Goal: Check status: Check status

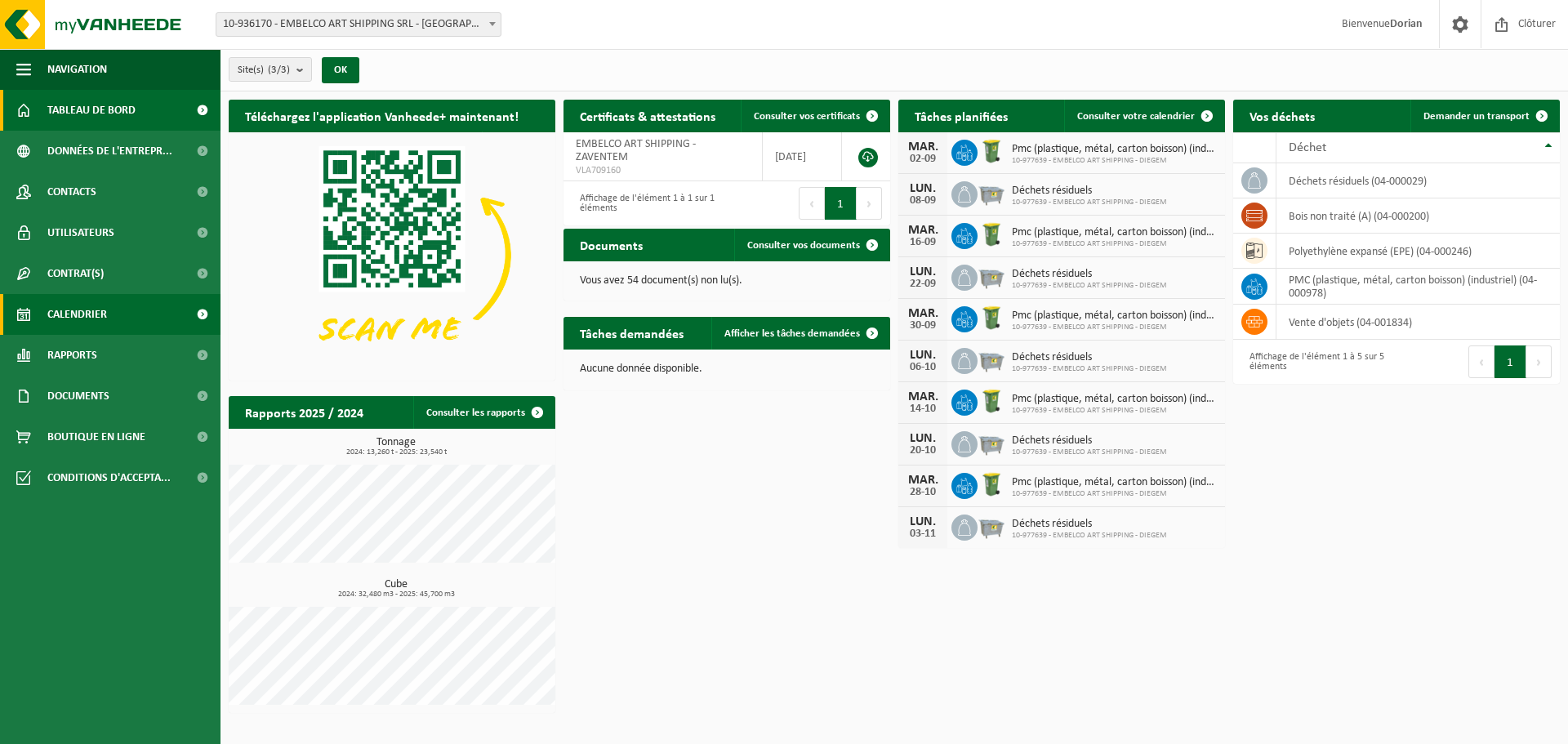
click at [131, 312] on link "Calendrier" at bounding box center [110, 315] width 220 height 41
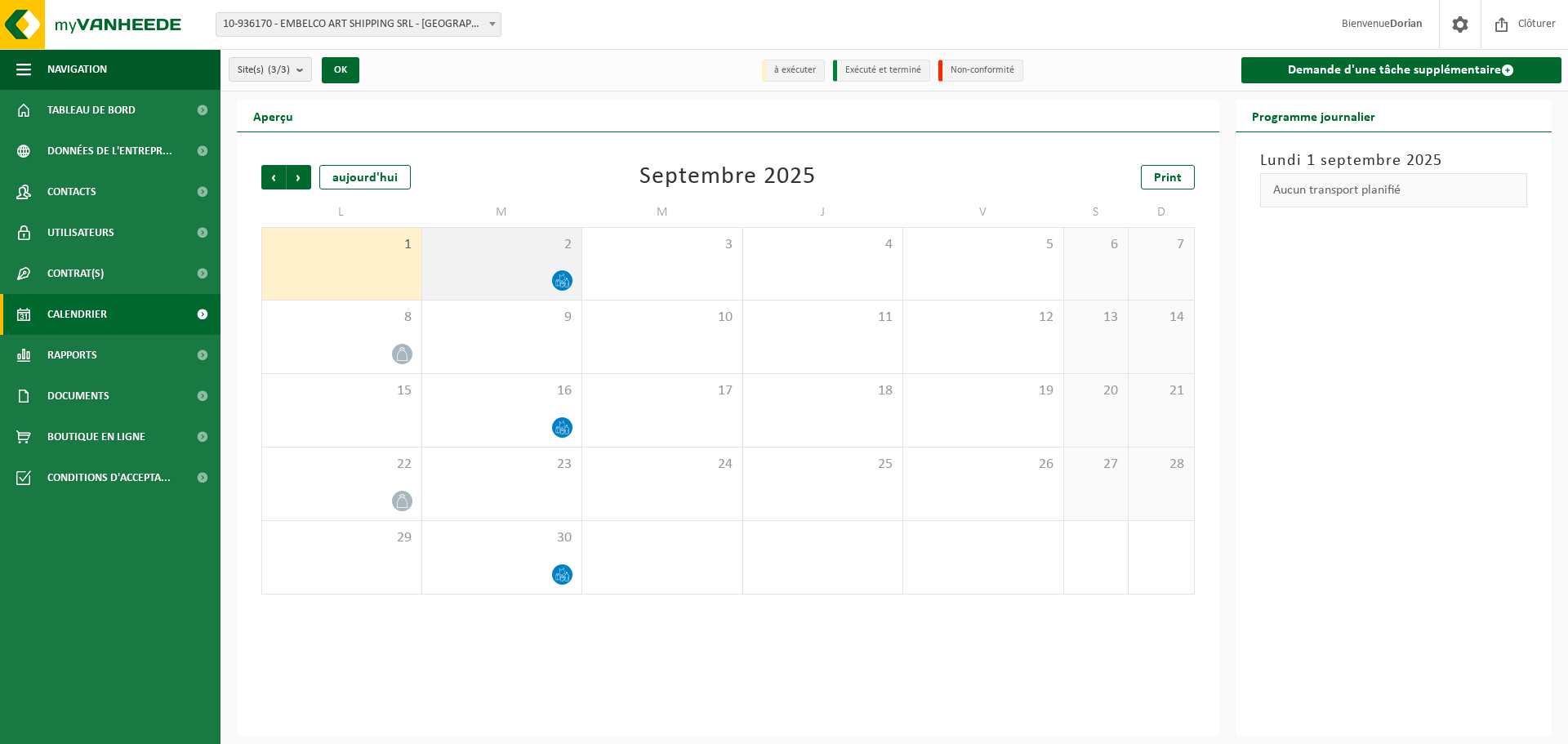
click at [480, 263] on div "2" at bounding box center [502, 263] width 160 height 72
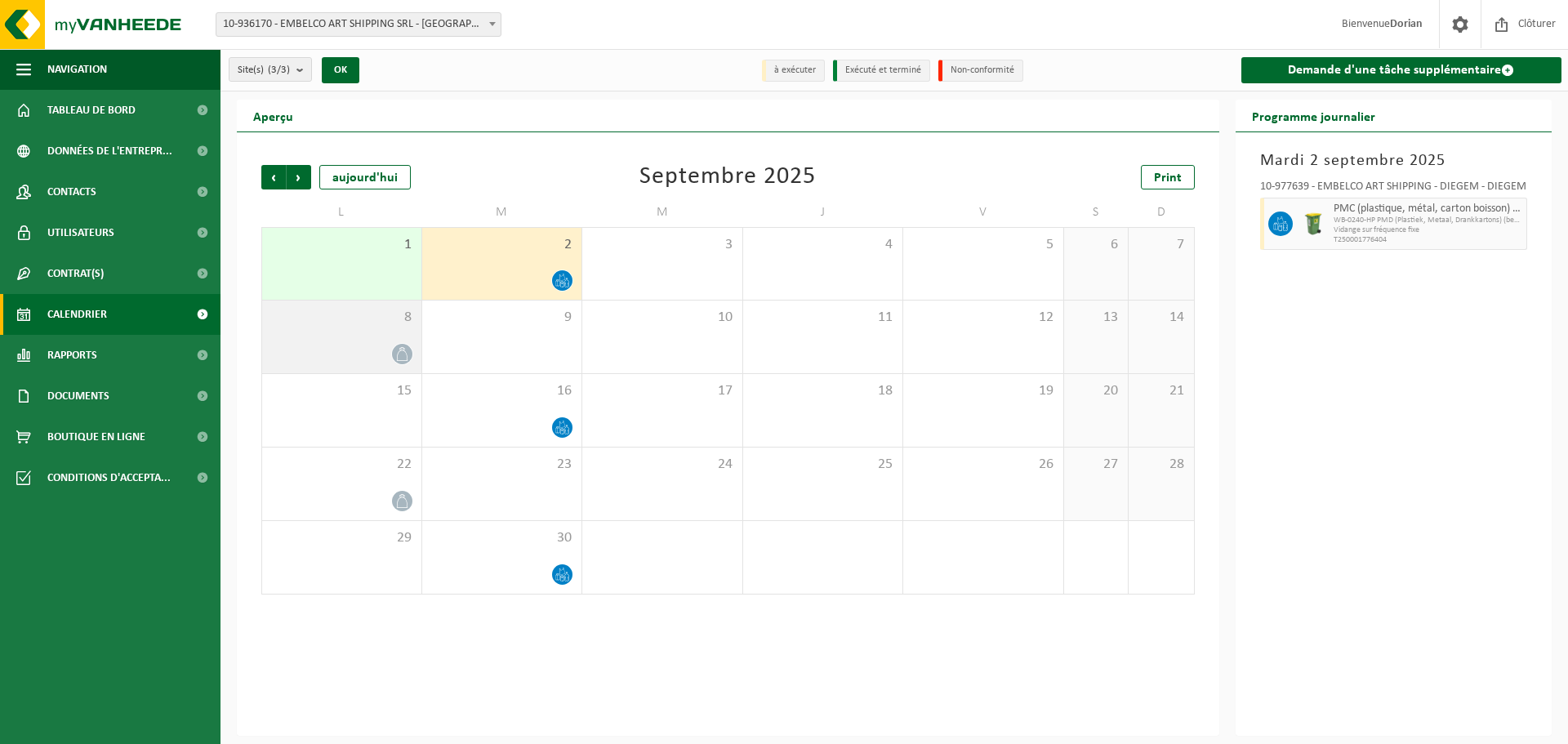
click at [362, 335] on div "8" at bounding box center [342, 337] width 159 height 72
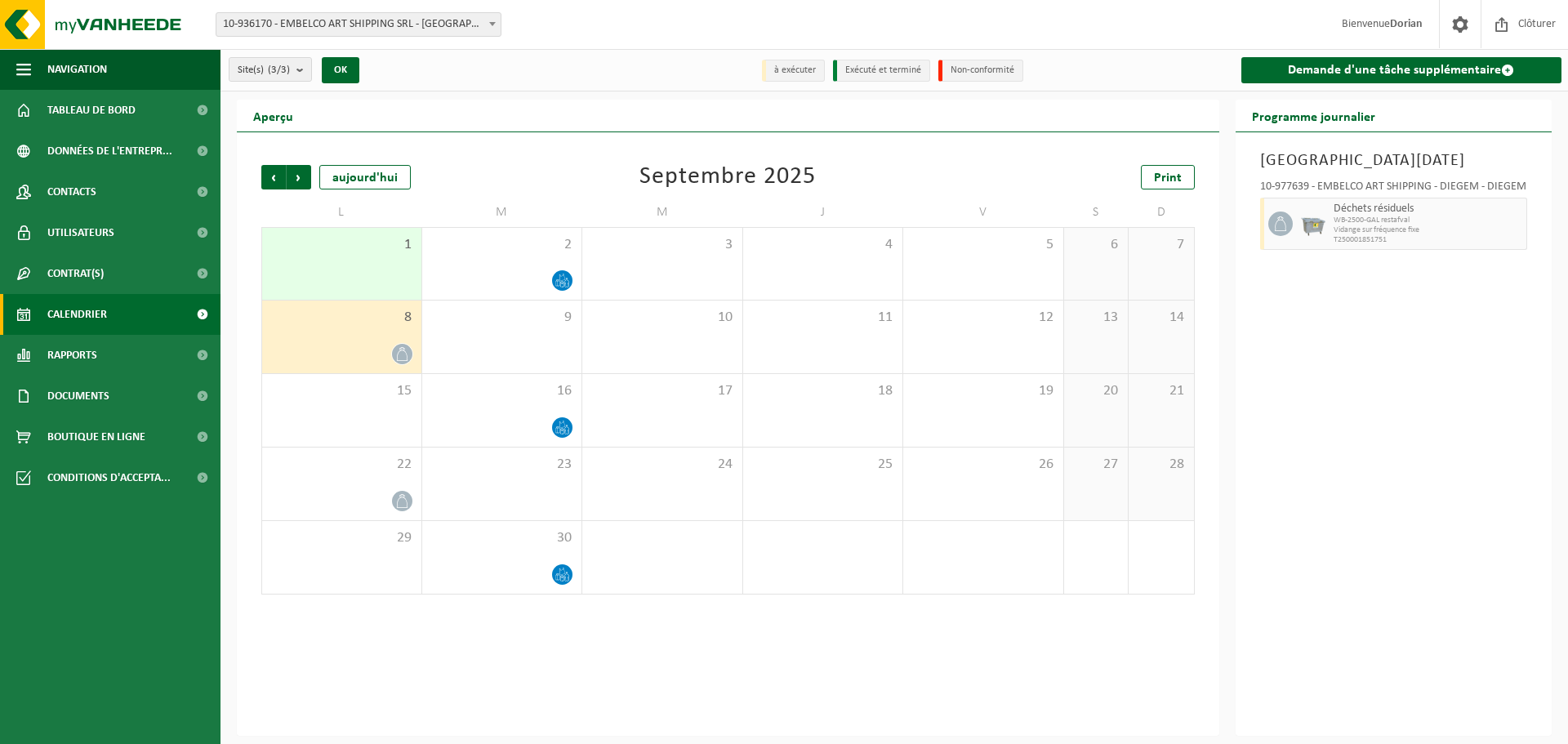
click at [551, 155] on div "Précédent Suivant aujourd'hui Septembre 2025 Print L M M J V S D 1 2 3 4 5 6 7 …" at bounding box center [728, 380] width 950 height 462
click at [112, 107] on span "Tableau de bord" at bounding box center [91, 110] width 88 height 41
